Goal: Information Seeking & Learning: Find specific fact

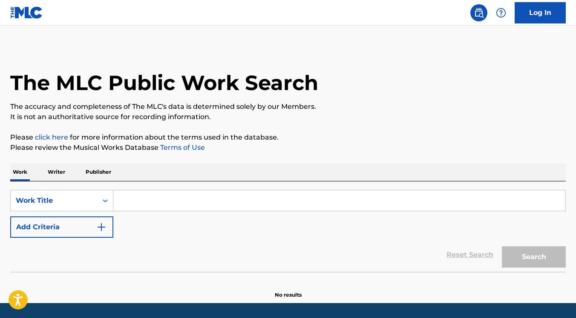
click at [163, 205] on input "Search Form" at bounding box center [339, 200] width 452 height 20
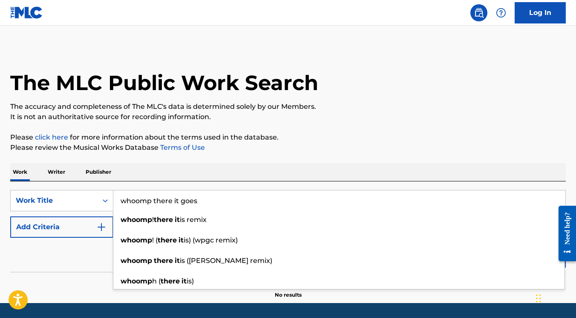
drag, startPoint x: 199, startPoint y: 200, endPoint x: 179, endPoint y: 202, distance: 20.1
click at [179, 202] on input "whoomp there it goes" at bounding box center [339, 200] width 452 height 20
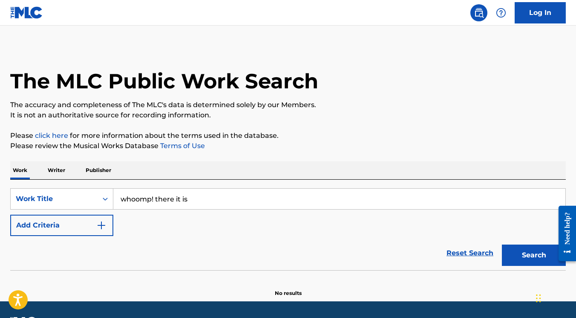
scroll to position [26, 0]
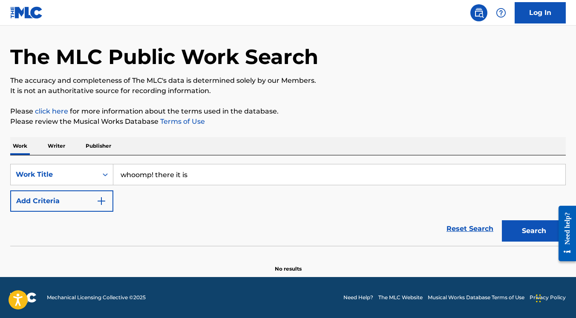
click at [525, 228] on button "Search" at bounding box center [534, 230] width 64 height 21
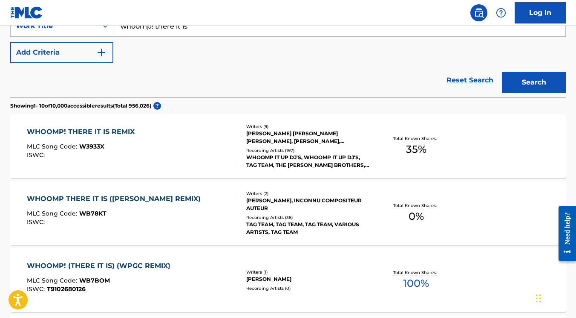
scroll to position [0, 0]
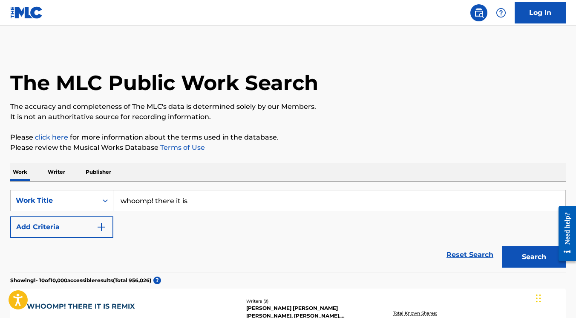
click at [158, 199] on input "whoomp! there it is" at bounding box center [339, 200] width 452 height 20
click at [200, 198] on input "whoomp (there it is" at bounding box center [339, 200] width 452 height 20
click at [538, 250] on button "Search" at bounding box center [534, 256] width 64 height 21
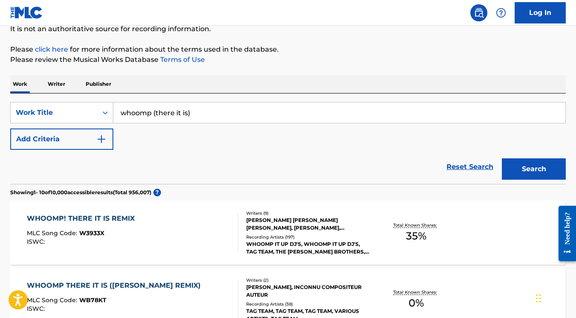
scroll to position [90, 0]
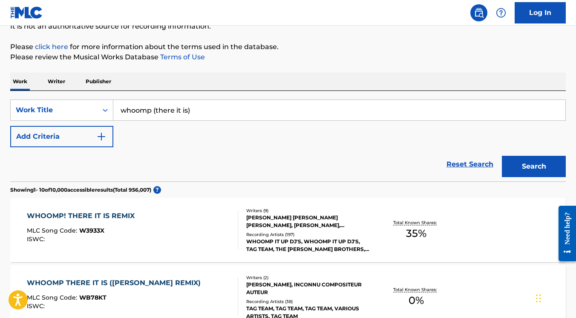
click at [98, 141] on img "Search Form" at bounding box center [101, 136] width 10 height 10
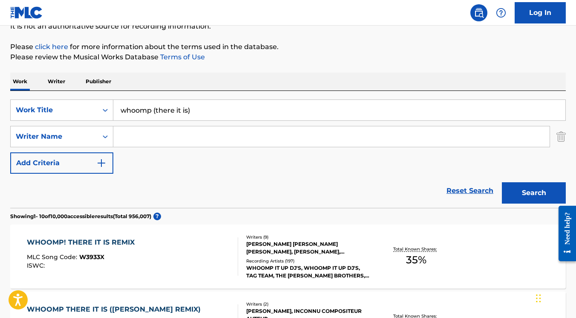
click at [138, 133] on input "Search Form" at bounding box center [331, 136] width 436 height 20
drag, startPoint x: 208, startPoint y: 110, endPoint x: 156, endPoint y: 111, distance: 51.6
click at [156, 111] on input "whoomp (there it is)" at bounding box center [339, 110] width 452 height 20
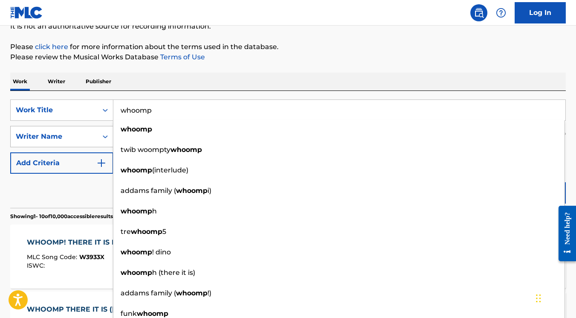
type input "whoomp"
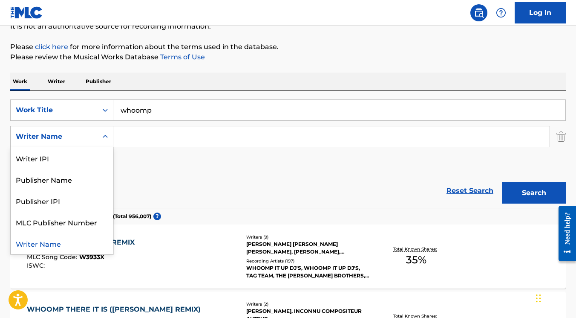
click at [103, 139] on icon "Search Form" at bounding box center [105, 136] width 9 height 9
click at [131, 136] on input "Search Form" at bounding box center [331, 136] width 436 height 20
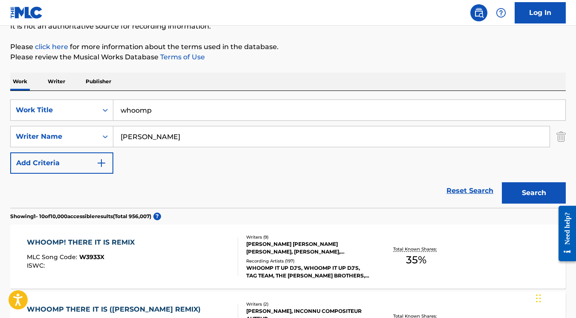
type input "[PERSON_NAME]"
click at [502, 182] on button "Search" at bounding box center [534, 192] width 64 height 21
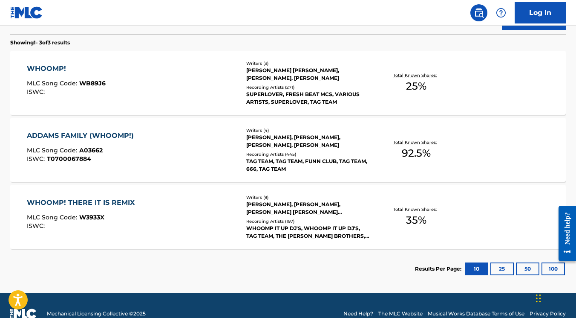
scroll to position [265, 0]
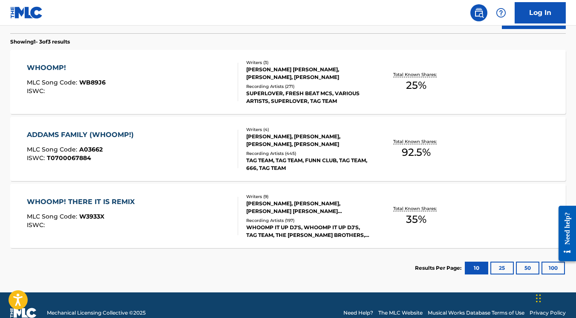
click at [311, 82] on div "Writers ( 3 ) [PERSON_NAME] [PERSON_NAME], [PERSON_NAME], [PERSON_NAME] Recordi…" at bounding box center [304, 82] width 132 height 46
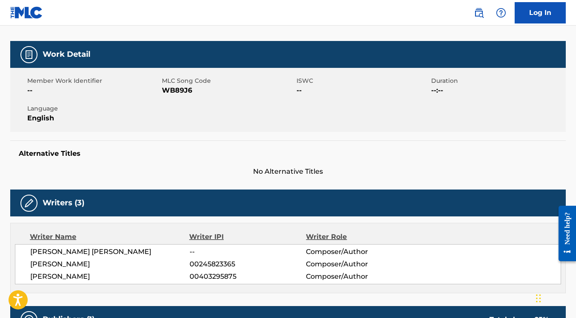
scroll to position [112, 0]
